Goal: Task Accomplishment & Management: Manage account settings

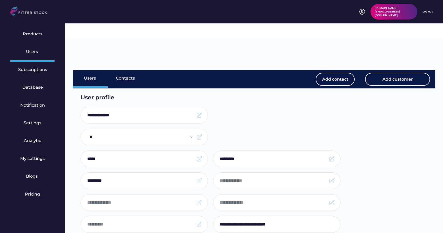
select select "*****"
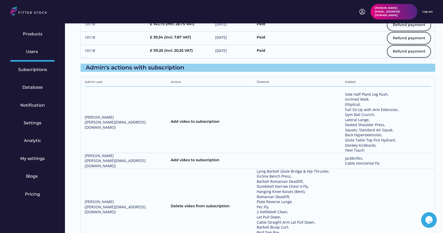
scroll to position [750, 0]
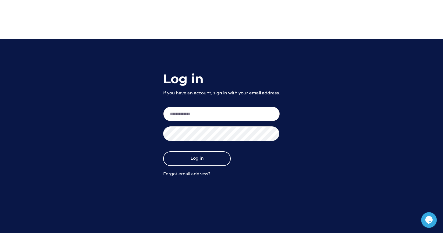
click at [220, 107] on input "email" at bounding box center [221, 114] width 117 height 15
click at [209, 107] on input "email" at bounding box center [221, 114] width 117 height 15
paste input "**********"
type input "**********"
click at [179, 151] on button "Log in" at bounding box center [197, 158] width 68 height 15
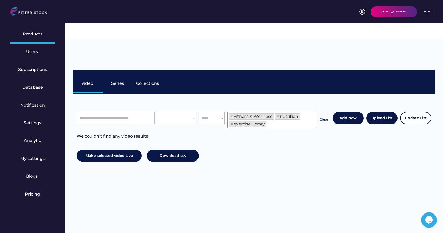
select select "**********"
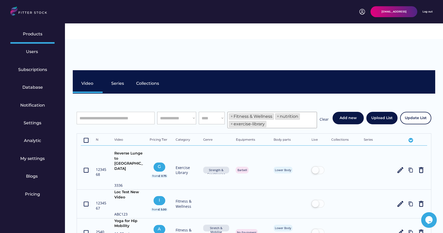
scroll to position [9, 0]
click at [31, 54] on div "Users" at bounding box center [32, 52] width 13 height 6
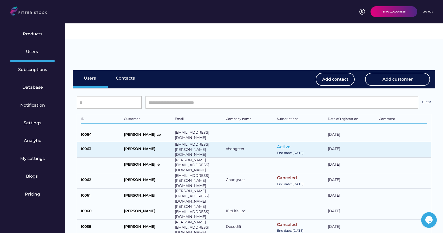
click at [131, 146] on div "[PERSON_NAME]" at bounding box center [148, 149] width 48 height 6
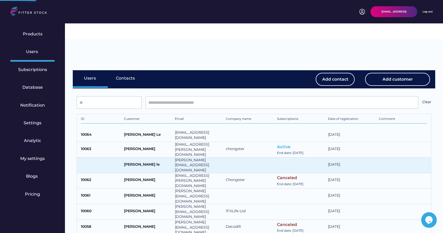
select select "*****"
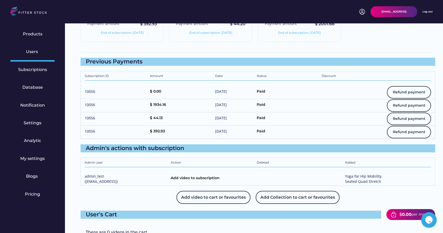
scroll to position [611, 0]
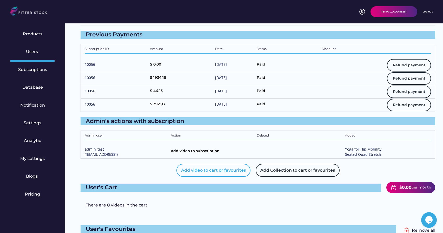
click at [208, 164] on button "Add video to cart or favourites" at bounding box center [213, 170] width 74 height 13
select select "**********"
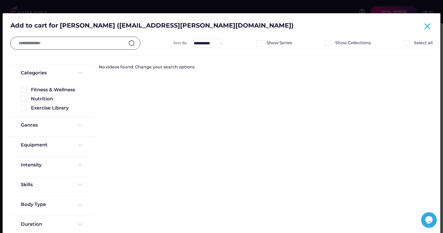
click at [425, 26] on text "close" at bounding box center [427, 26] width 10 height 10
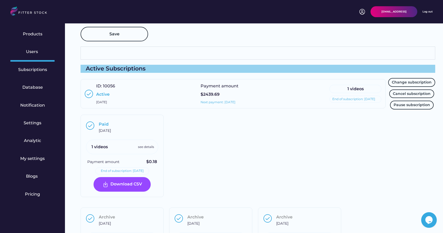
scroll to position [353, 0]
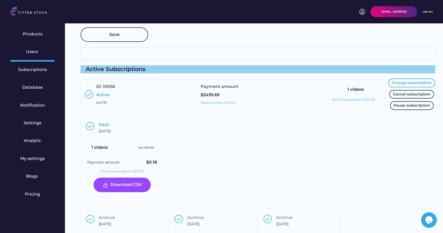
click at [398, 78] on button "Change subscription" at bounding box center [411, 82] width 47 height 9
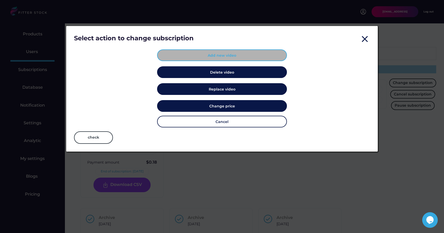
click at [214, 57] on button "Add new video" at bounding box center [222, 55] width 130 height 12
select select "**********"
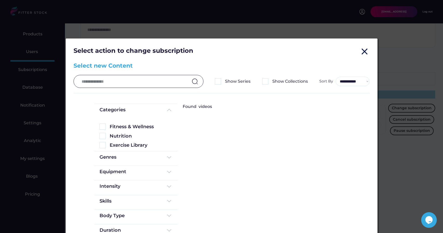
scroll to position [277, 0]
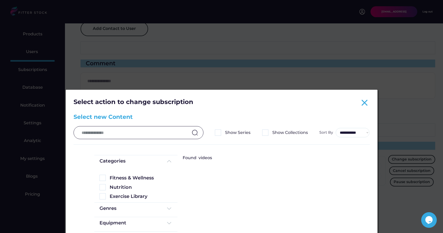
click at [362, 104] on text "close" at bounding box center [364, 102] width 10 height 10
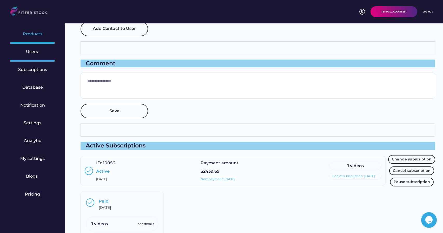
click at [37, 35] on div "Products" at bounding box center [32, 34] width 19 height 6
select select "**********"
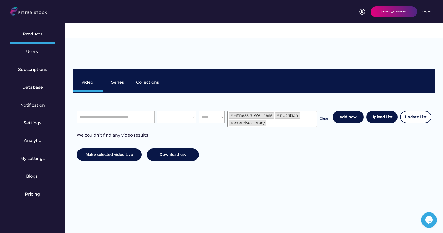
scroll to position [9, 0]
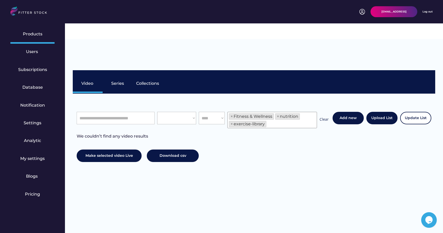
select select "**********"
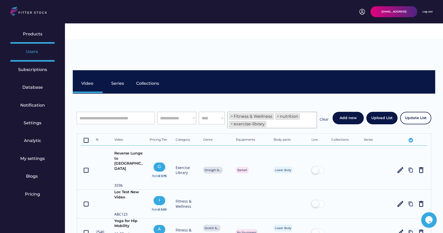
click at [37, 53] on div "Users" at bounding box center [32, 52] width 13 height 6
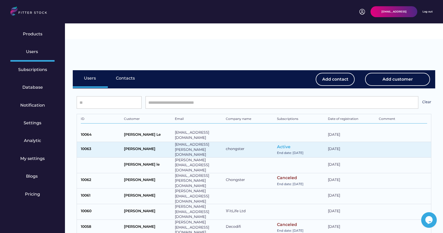
click at [127, 146] on div "[PERSON_NAME]" at bounding box center [148, 149] width 48 height 6
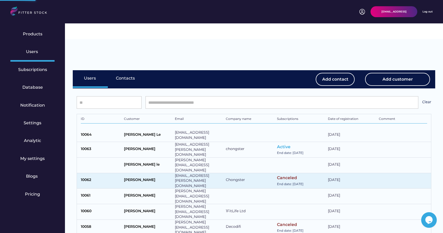
select select "*****"
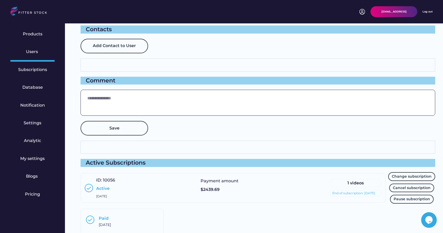
scroll to position [309, 0]
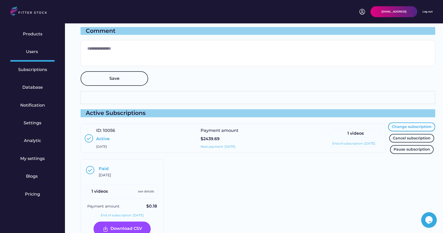
click at [407, 122] on button "Change subscription" at bounding box center [411, 126] width 47 height 9
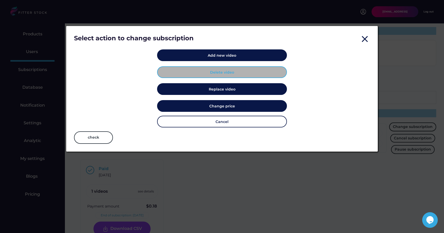
click at [222, 74] on button "Delete video" at bounding box center [222, 72] width 130 height 12
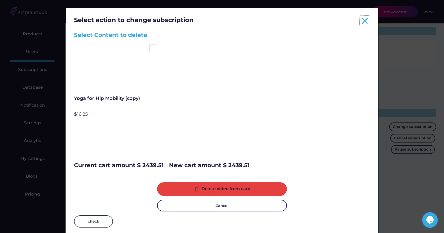
click at [368, 22] on text "close" at bounding box center [365, 21] width 10 height 10
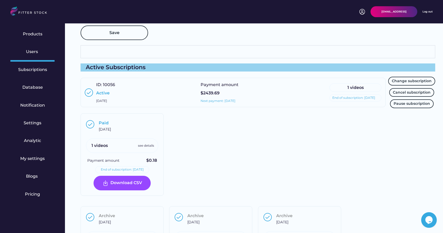
scroll to position [371, 0]
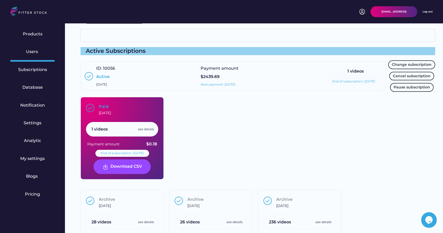
click at [141, 104] on div "Paid August 17, 2025" at bounding box center [128, 110] width 58 height 12
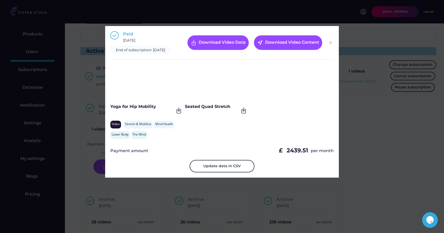
click at [331, 46] on img at bounding box center [331, 43] width 6 height 6
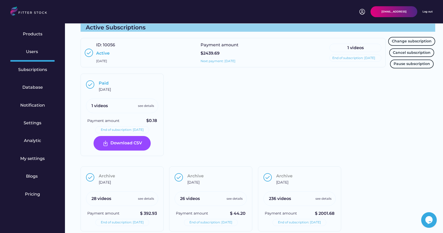
scroll to position [329, 0]
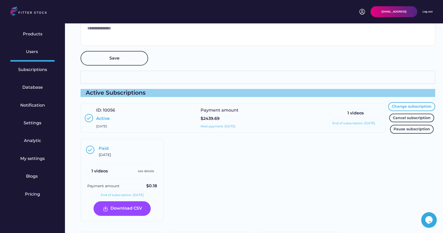
click at [402, 102] on button "Change subscription" at bounding box center [411, 106] width 47 height 9
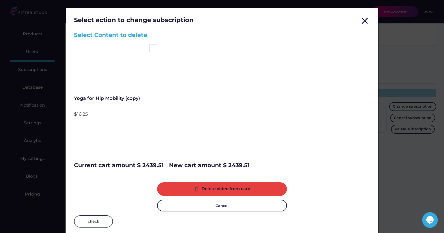
click at [152, 49] on img at bounding box center [153, 48] width 8 height 8
click at [152, 48] on img at bounding box center [153, 48] width 8 height 8
click at [198, 208] on button "Cancel" at bounding box center [222, 206] width 130 height 12
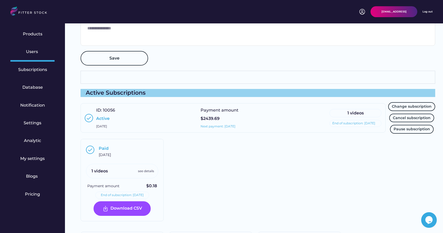
scroll to position [318, 0]
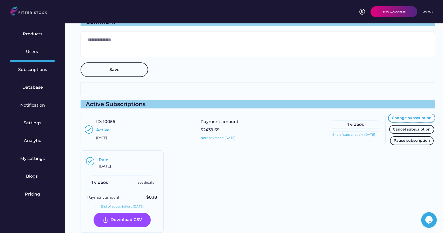
click at [405, 114] on button "Change subscription" at bounding box center [411, 118] width 47 height 9
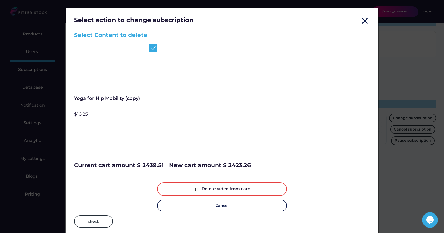
click at [206, 190] on div "Delete video from card" at bounding box center [226, 189] width 49 height 6
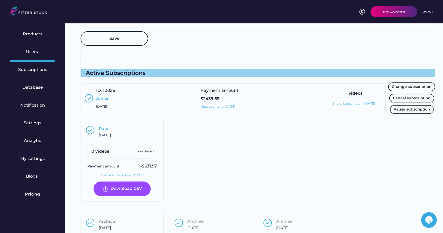
scroll to position [377, 0]
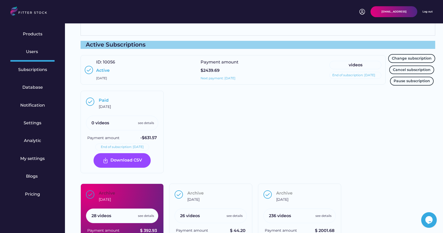
click at [147, 184] on div "Archive August 17, 2025 28 videos see details Payment amount $ 392.93 End of su…" at bounding box center [122, 216] width 83 height 65
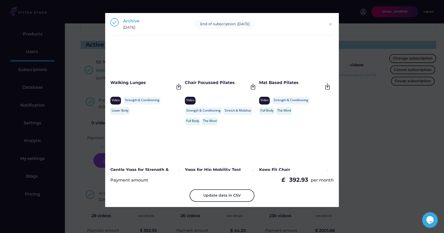
click at [330, 26] on img at bounding box center [331, 24] width 6 height 6
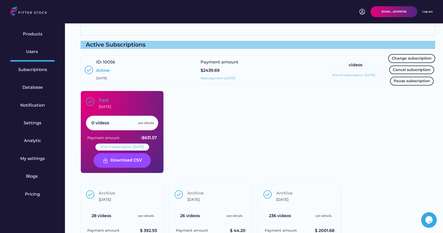
click at [144, 97] on div "Paid August 17, 2025" at bounding box center [128, 103] width 58 height 12
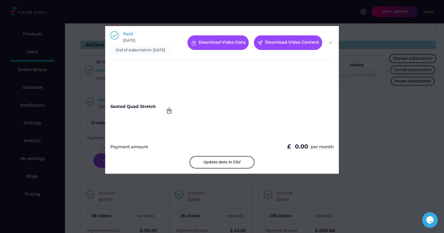
click at [330, 44] on img at bounding box center [331, 43] width 6 height 6
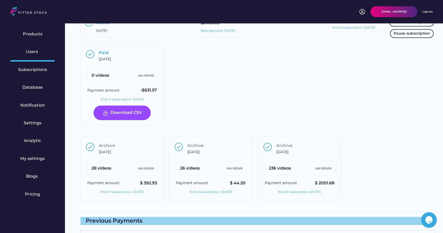
scroll to position [425, 0]
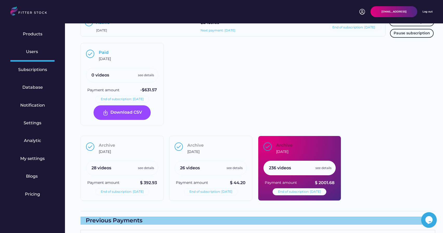
click at [288, 149] on div "[DATE]" at bounding box center [282, 151] width 12 height 5
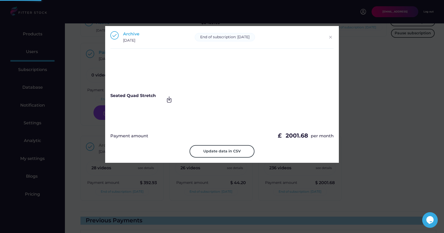
click at [332, 38] on img at bounding box center [331, 37] width 6 height 6
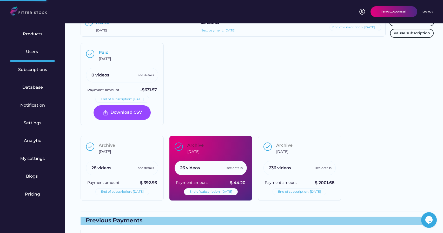
click at [223, 142] on div "Archive August 18, 2025" at bounding box center [216, 148] width 58 height 12
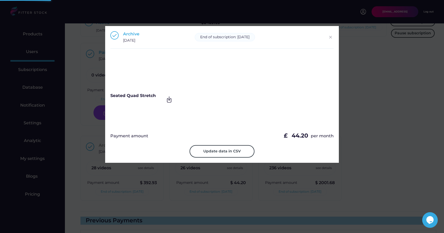
click at [329, 37] on img at bounding box center [331, 37] width 6 height 6
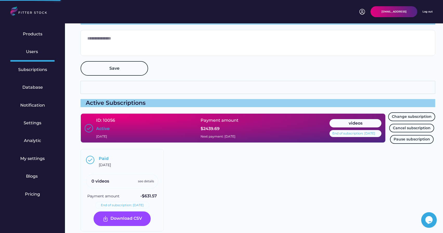
scroll to position [344, 0]
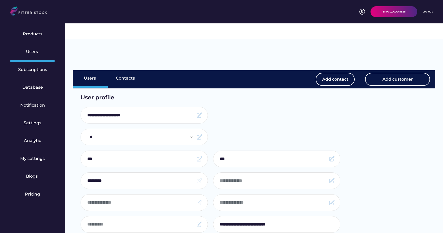
select select "*****"
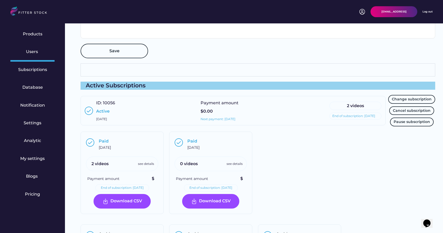
scroll to position [306, 0]
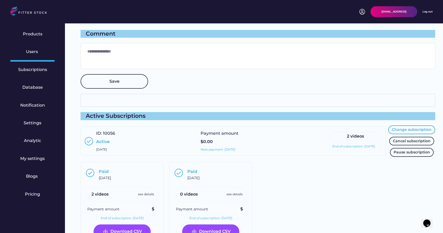
click at [406, 125] on button "Change subscription" at bounding box center [411, 129] width 47 height 9
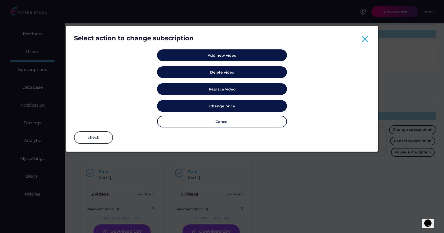
click at [363, 40] on text "close" at bounding box center [365, 39] width 10 height 10
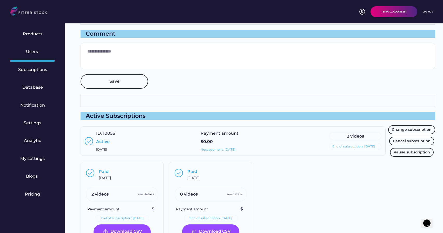
scroll to position [326, 0]
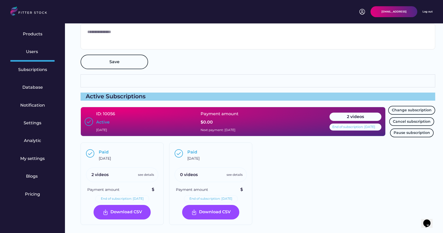
click at [296, 111] on div "Payment amount $0.00 Next payment: September 17, 2025" at bounding box center [263, 121] width 125 height 21
click at [348, 114] on div "2 videos" at bounding box center [355, 117] width 46 height 6
click at [229, 111] on div "Payment amount $0.00 Next payment: September 17, 2025" at bounding box center [263, 121] width 125 height 21
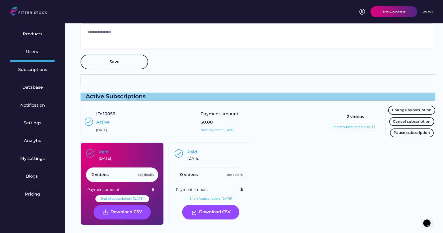
click at [145, 173] on div "see details" at bounding box center [146, 175] width 16 height 4
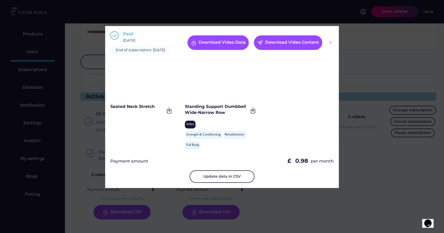
click at [331, 46] on img at bounding box center [331, 43] width 6 height 6
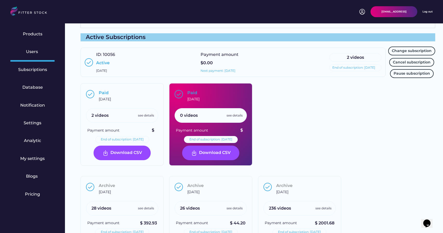
scroll to position [399, 0]
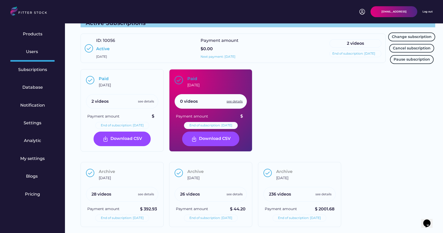
click at [235, 99] on div "see details" at bounding box center [235, 101] width 16 height 4
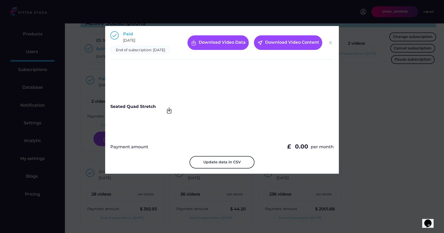
click at [332, 44] on img at bounding box center [331, 43] width 6 height 6
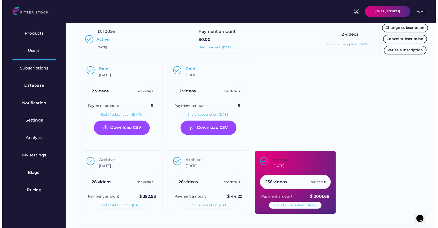
scroll to position [412, 0]
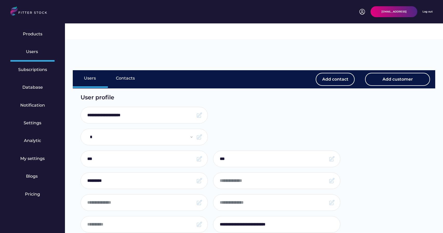
select select "*****"
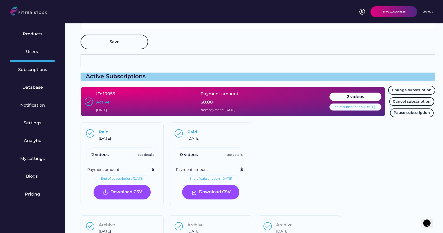
scroll to position [346, 0]
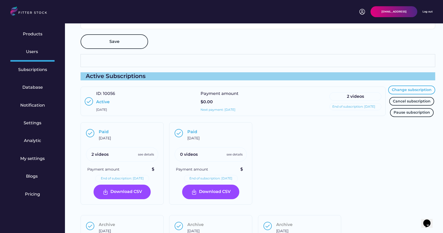
click at [401, 86] on button "Change subscription" at bounding box center [411, 90] width 47 height 9
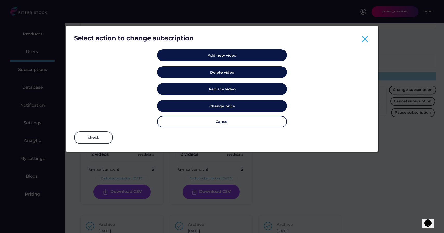
click at [366, 41] on text "close" at bounding box center [365, 39] width 10 height 10
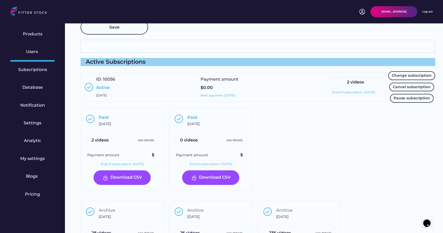
scroll to position [358, 0]
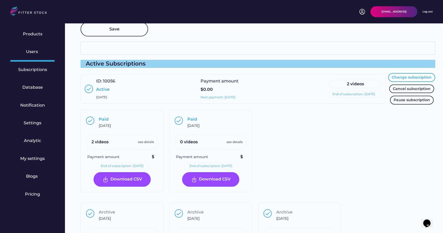
click at [397, 73] on button "Change subscription" at bounding box center [411, 77] width 47 height 9
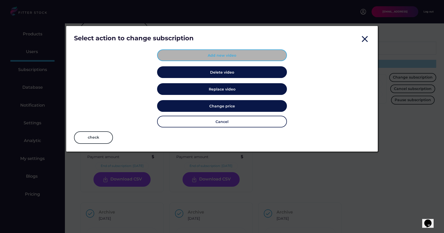
click at [234, 56] on button "Add new video" at bounding box center [222, 55] width 130 height 12
select select "**********"
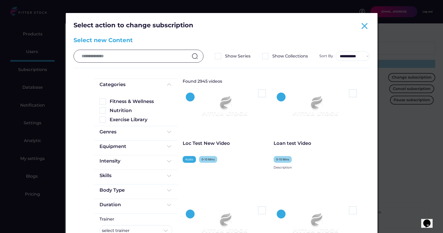
click at [364, 28] on text "close" at bounding box center [364, 26] width 10 height 10
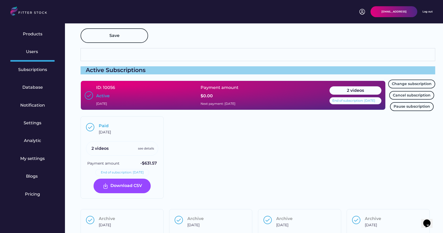
scroll to position [353, 0]
